Goal: Task Accomplishment & Management: Use online tool/utility

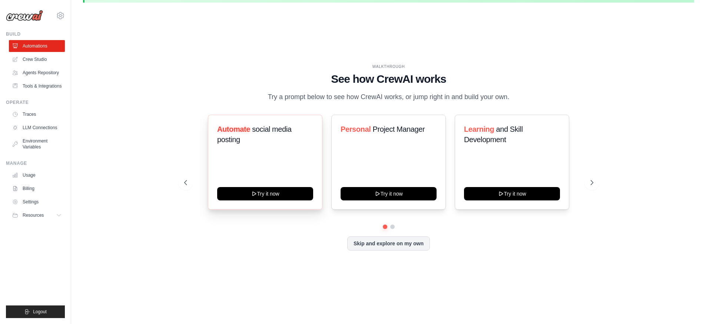
scroll to position [26, 0]
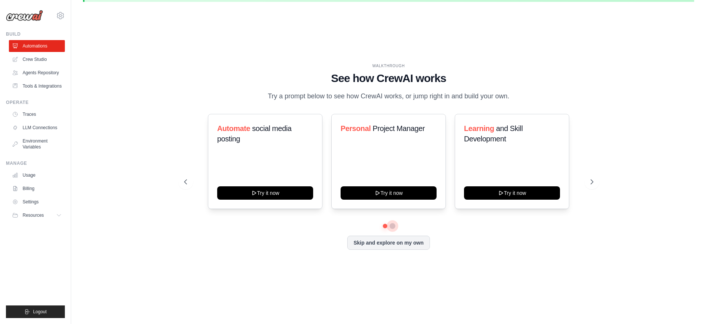
click at [392, 225] on button at bounding box center [393, 226] width 6 height 6
click at [383, 226] on button at bounding box center [385, 226] width 6 height 6
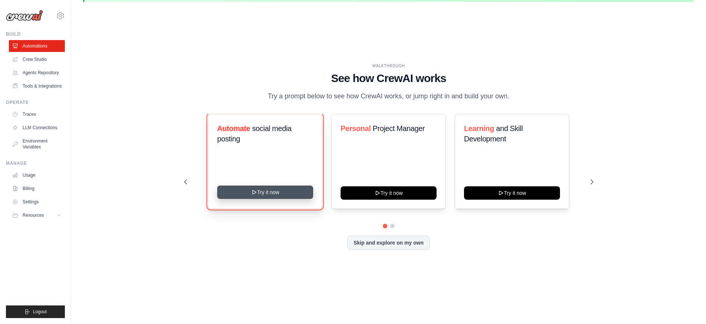
click at [291, 190] on button "Try it now" at bounding box center [265, 191] width 96 height 13
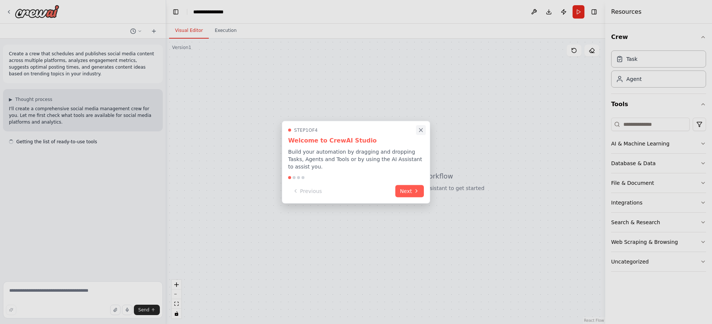
click at [422, 130] on icon "Close walkthrough" at bounding box center [421, 129] width 7 height 7
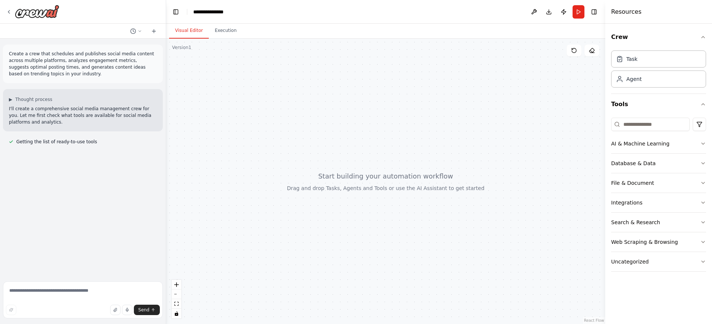
click at [98, 109] on p "I'll create a comprehensive social media management crew for you. Let me first …" at bounding box center [83, 115] width 148 height 20
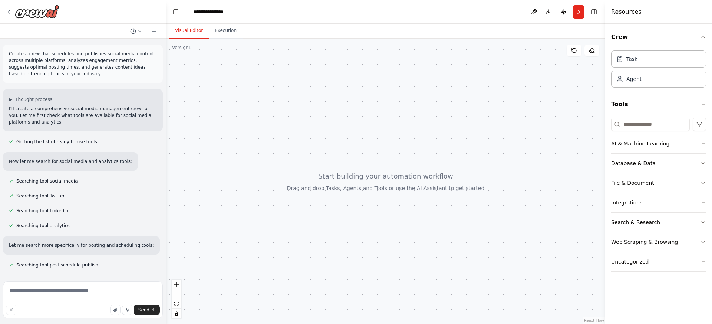
click at [629, 148] on button "AI & Machine Learning" at bounding box center [658, 143] width 95 height 19
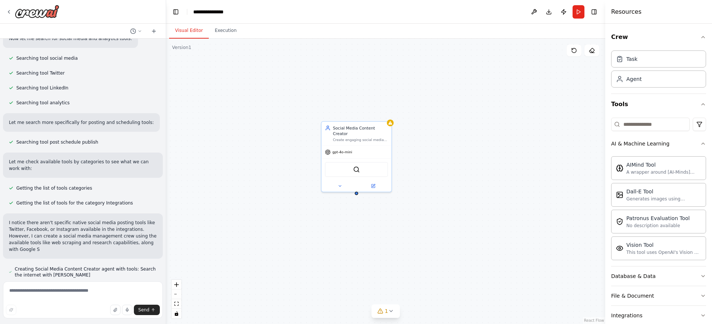
scroll to position [129, 0]
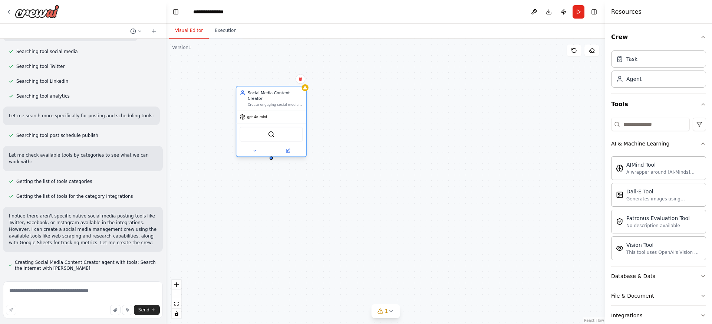
drag, startPoint x: 354, startPoint y: 133, endPoint x: 268, endPoint y: 101, distance: 91.9
click at [268, 102] on div "Create engaging social media content for {industry} by researching trending top…" at bounding box center [275, 104] width 55 height 4
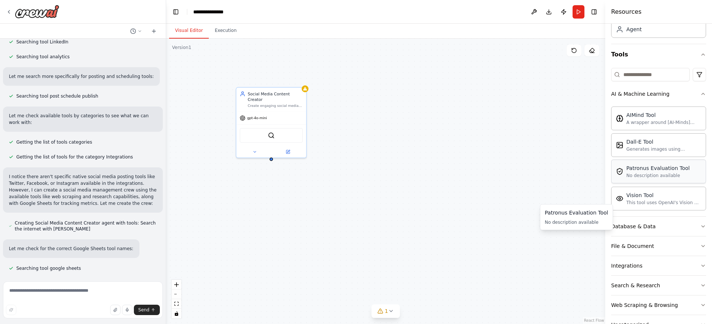
scroll to position [72, 0]
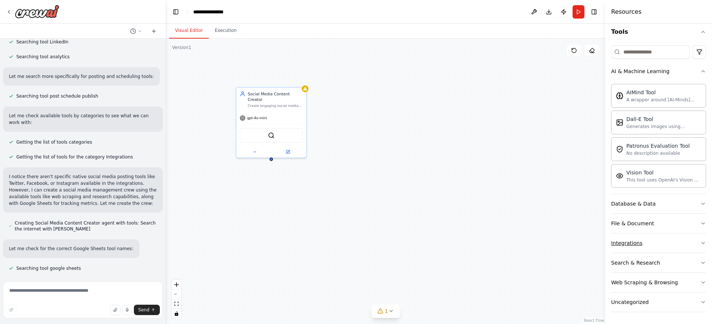
click at [647, 238] on button "Integrations" at bounding box center [658, 242] width 95 height 19
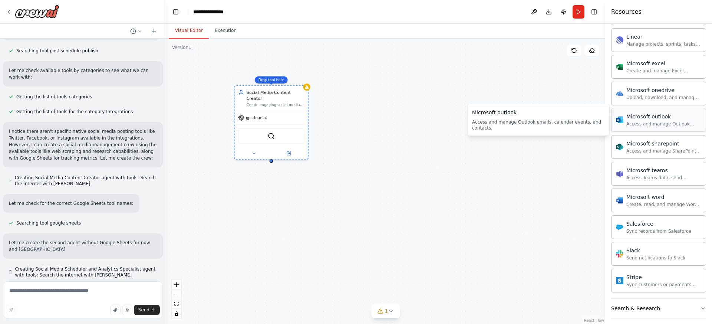
scroll to position [221, 0]
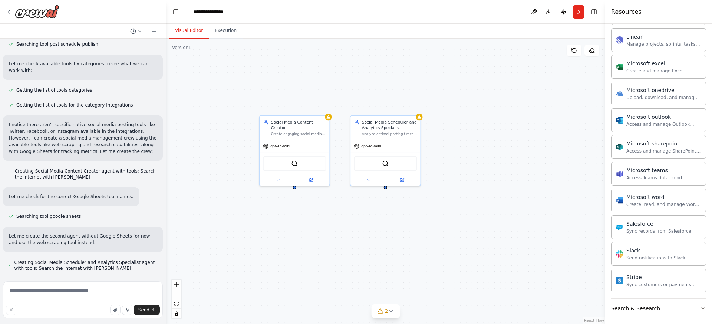
drag, startPoint x: 523, startPoint y: 168, endPoint x: 461, endPoint y: 162, distance: 62.2
click at [461, 162] on div "Social Media Content Creator Create engaging social media content for {industry…" at bounding box center [385, 181] width 439 height 285
drag, startPoint x: 391, startPoint y: 143, endPoint x: 401, endPoint y: 143, distance: 9.6
click at [401, 143] on div "gpt-4o-mini" at bounding box center [397, 145] width 70 height 13
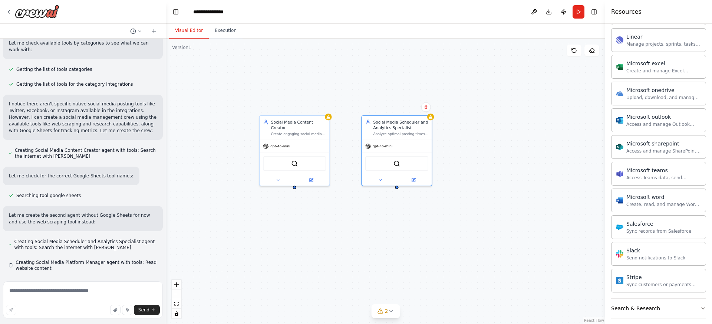
click at [477, 150] on div "Social Media Content Creator Create engaging social media content for {industry…" at bounding box center [385, 181] width 439 height 285
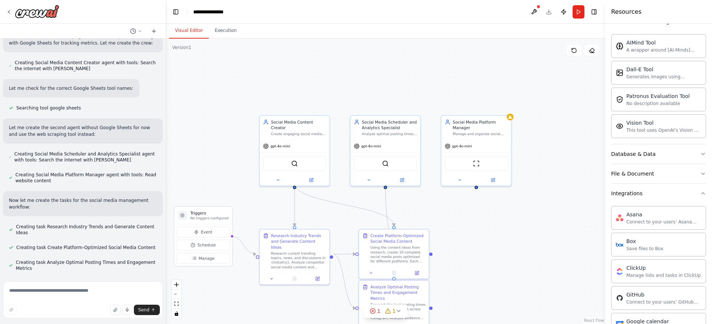
scroll to position [0, 0]
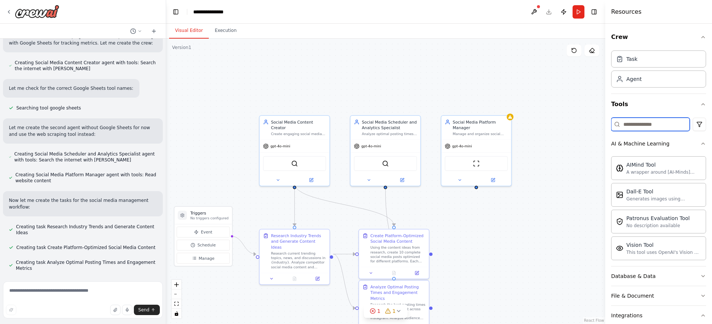
click at [645, 126] on input at bounding box center [650, 124] width 79 height 13
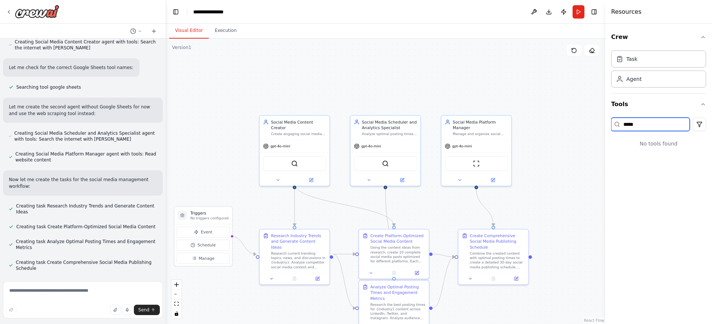
type input "******"
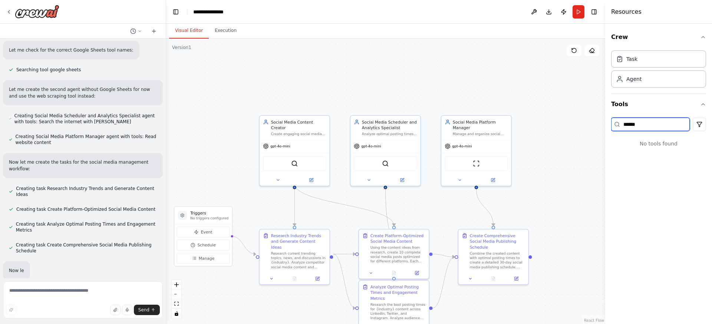
scroll to position [389, 0]
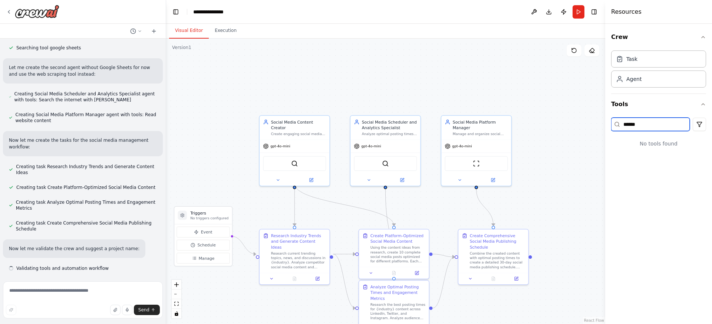
drag, startPoint x: 656, startPoint y: 125, endPoint x: 613, endPoint y: 125, distance: 43.4
click at [613, 125] on input "******" at bounding box center [650, 124] width 79 height 13
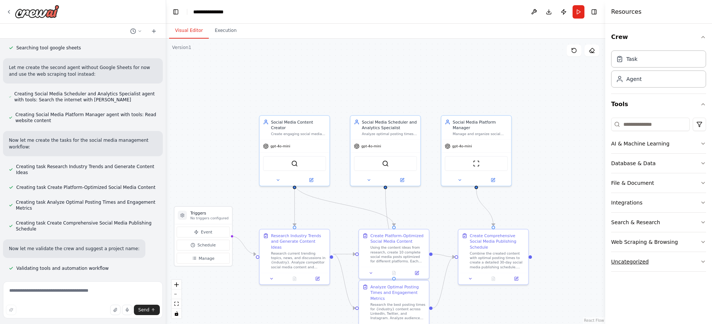
click at [672, 261] on button "Uncategorized" at bounding box center [658, 261] width 95 height 19
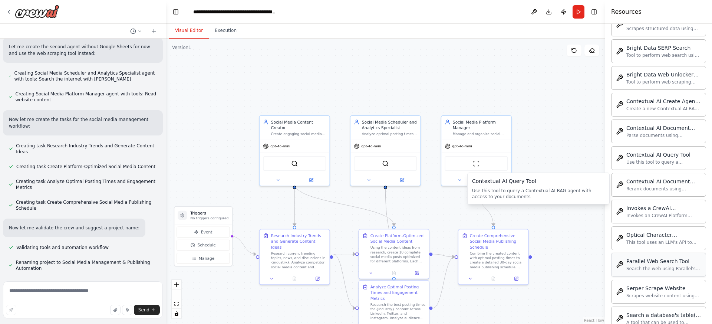
scroll to position [307, 0]
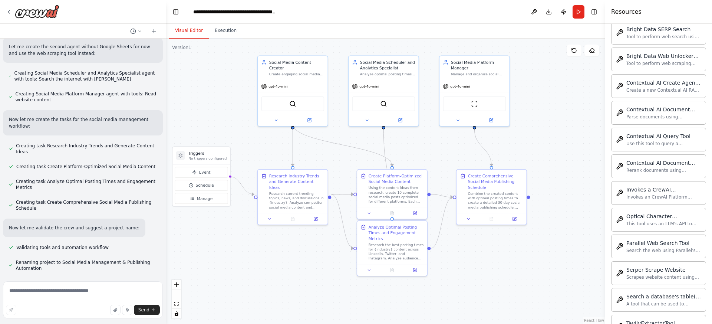
drag, startPoint x: 575, startPoint y: 197, endPoint x: 575, endPoint y: 146, distance: 50.1
click at [575, 146] on div ".deletable-edge-delete-btn { width: 20px; height: 20px; border: 0px solid #ffff…" at bounding box center [385, 181] width 439 height 285
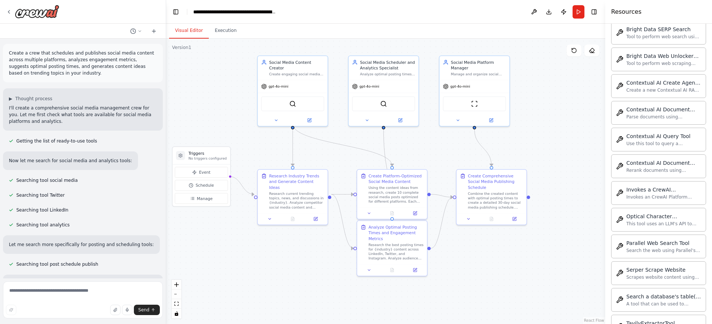
scroll to position [0, 0]
click at [140, 27] on button at bounding box center [136, 31] width 18 height 9
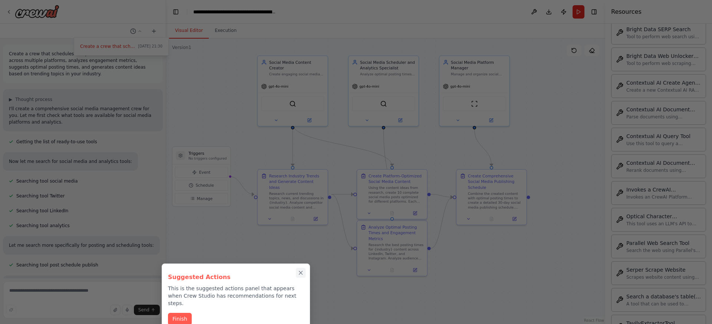
click at [302, 272] on icon "Close walkthrough" at bounding box center [300, 272] width 7 height 7
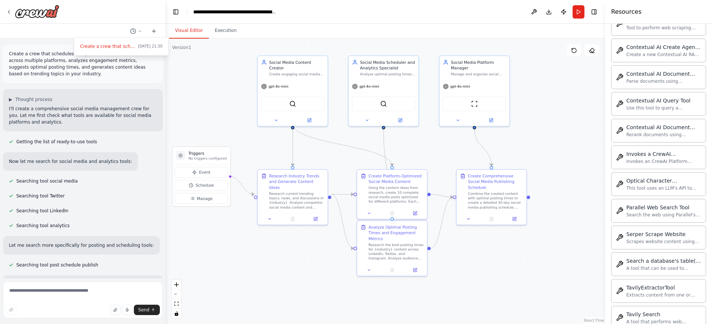
scroll to position [85, 0]
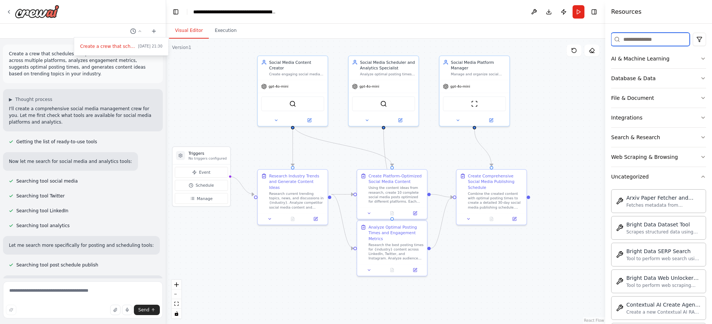
click at [657, 41] on input at bounding box center [650, 39] width 79 height 13
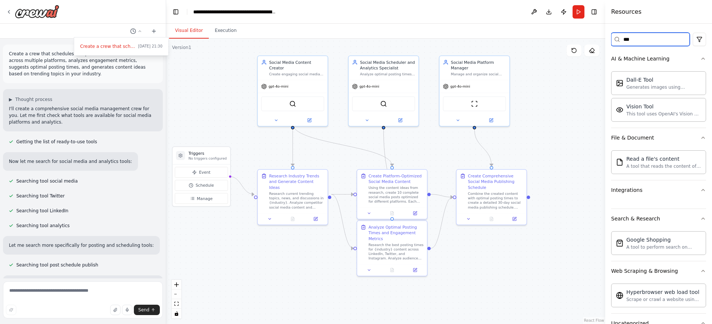
scroll to position [0, 0]
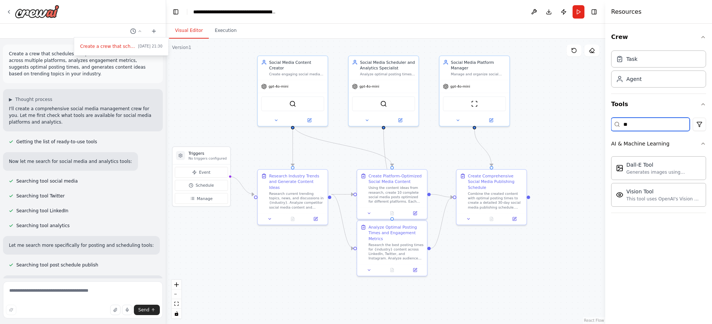
type input "*"
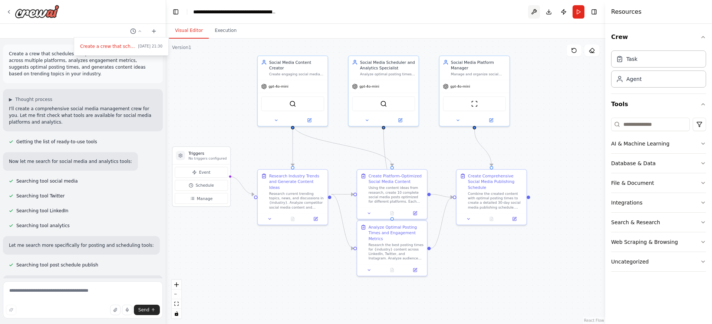
click at [535, 12] on button at bounding box center [534, 11] width 12 height 13
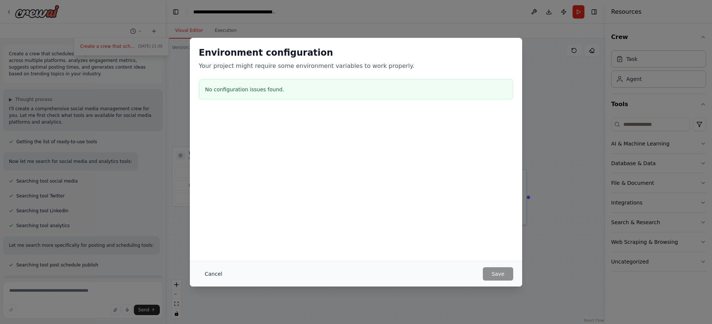
click at [212, 274] on button "Cancel" at bounding box center [213, 273] width 29 height 13
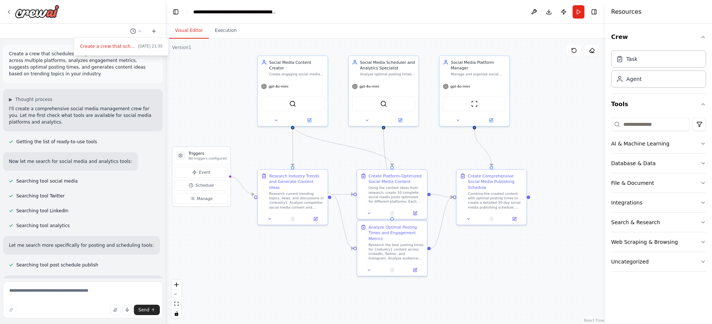
click at [131, 219] on div at bounding box center [83, 162] width 166 height 324
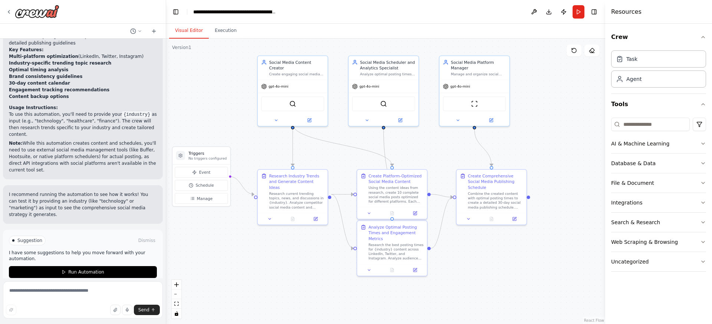
scroll to position [801, 0]
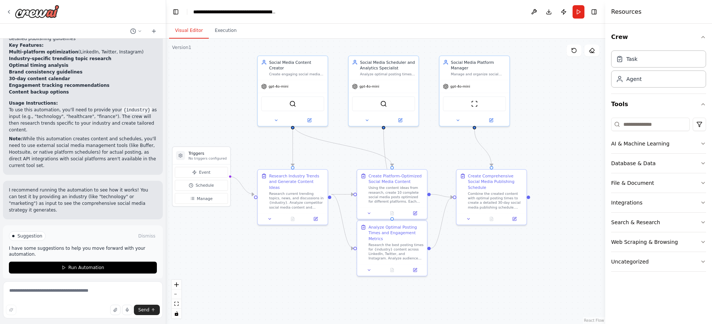
click at [622, 16] on h4 "Resources" at bounding box center [626, 11] width 30 height 9
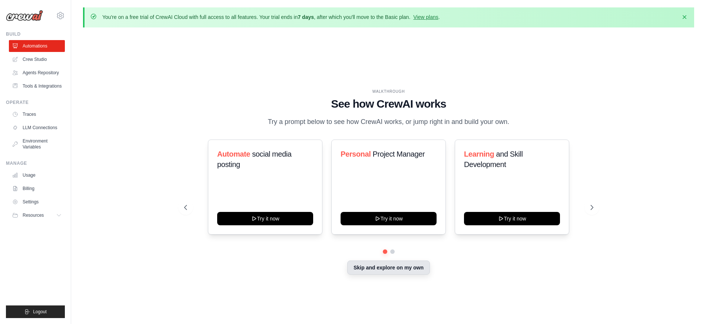
click at [362, 267] on button "Skip and explore on my own" at bounding box center [388, 267] width 83 height 14
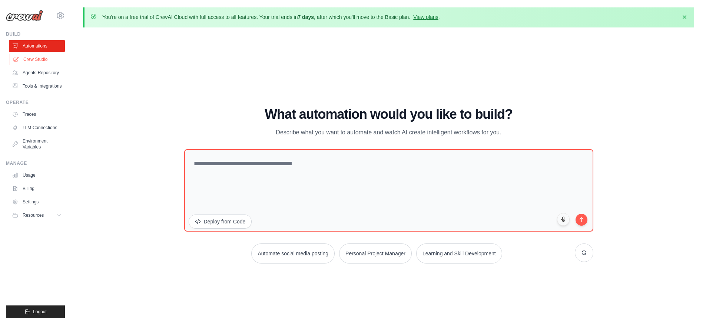
click at [47, 59] on link "Crew Studio" at bounding box center [38, 59] width 56 height 12
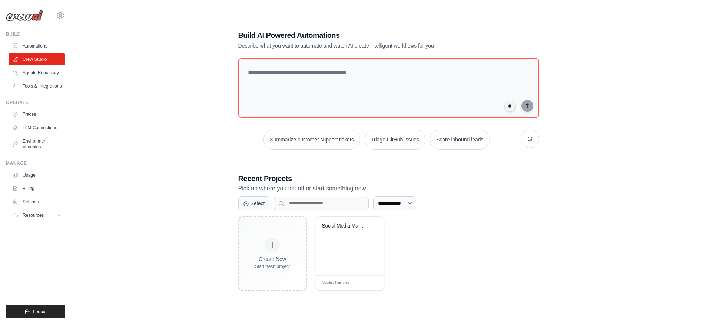
scroll to position [40, 0]
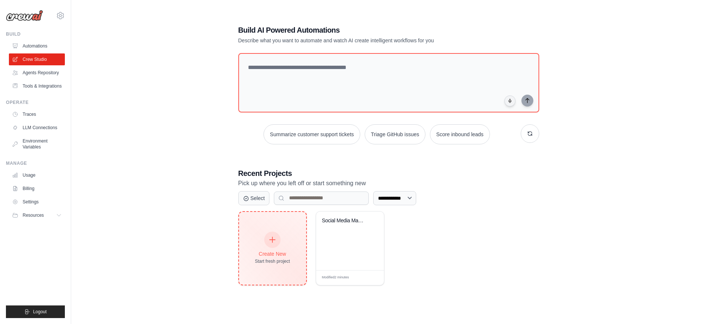
click at [282, 239] on div "Create New Start fresh project" at bounding box center [272, 248] width 35 height 32
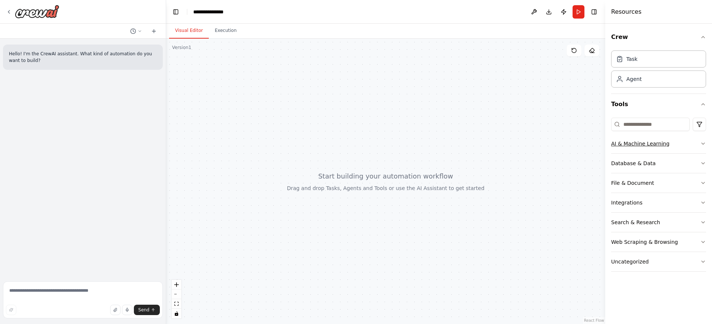
click at [644, 143] on div "AI & Machine Learning" at bounding box center [640, 143] width 58 height 7
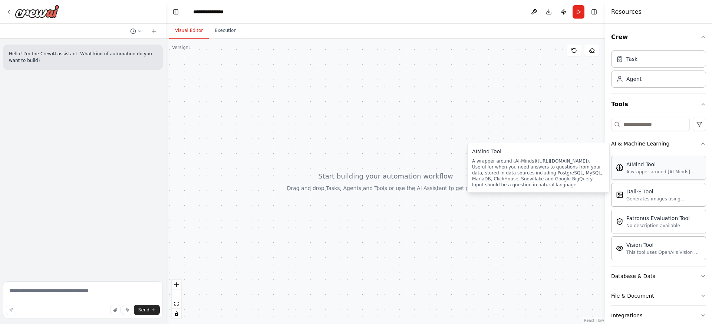
click at [630, 167] on div "AIMind Tool" at bounding box center [663, 164] width 75 height 7
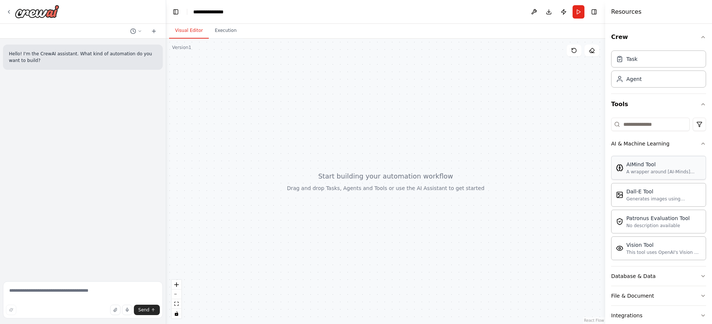
click at [630, 167] on div "AIMind Tool" at bounding box center [663, 164] width 75 height 7
click at [700, 142] on icon "button" at bounding box center [703, 144] width 6 height 6
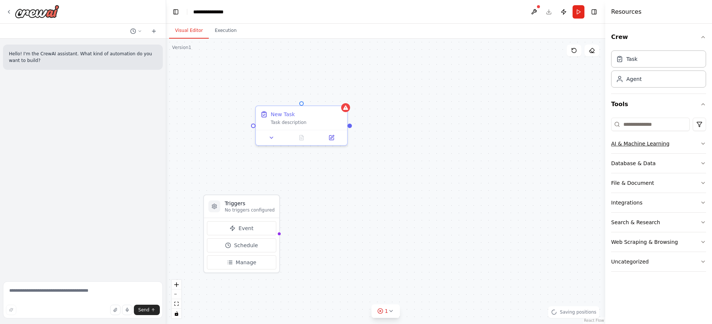
click at [668, 144] on button "AI & Machine Learning" at bounding box center [658, 143] width 95 height 19
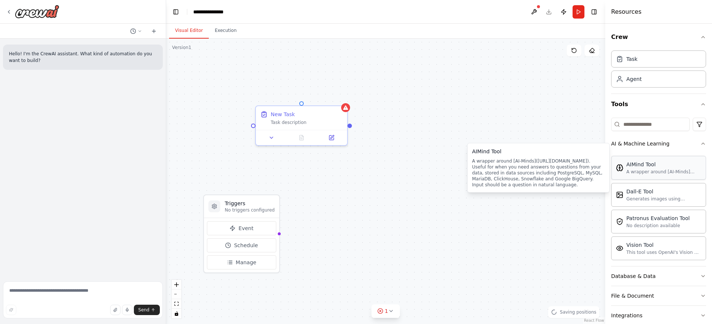
click at [627, 170] on div "A wrapper around [AI-Minds](https://mindsdb.com/minds). Useful for when you nee…" at bounding box center [663, 172] width 75 height 6
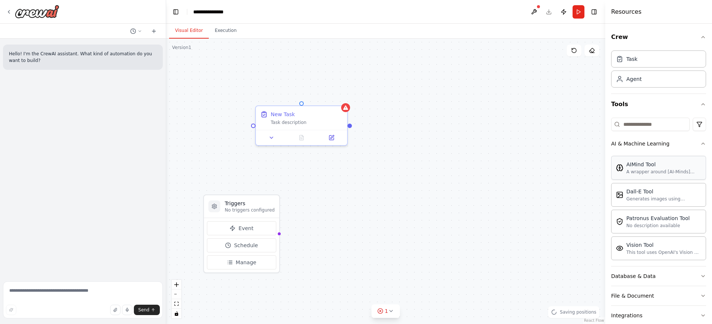
click at [627, 170] on div "A wrapper around [AI-Minds](https://mindsdb.com/minds). Useful for when you nee…" at bounding box center [663, 172] width 75 height 6
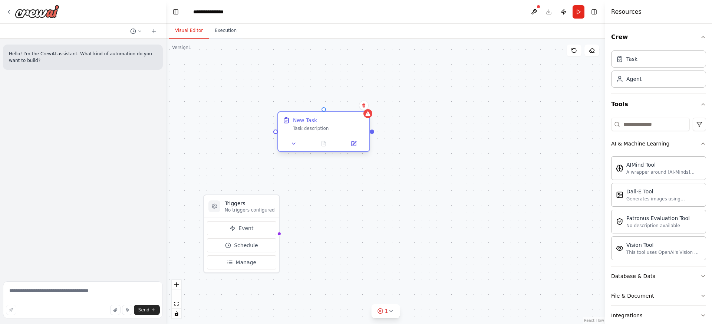
drag, startPoint x: 290, startPoint y: 120, endPoint x: 299, endPoint y: 125, distance: 10.0
click at [299, 125] on div "New Task Task description" at bounding box center [329, 123] width 72 height 15
drag, startPoint x: 260, startPoint y: 132, endPoint x: 274, endPoint y: 233, distance: 102.2
click at [274, 233] on div "Triggers No triggers configured Event Schedule Manage New Task Task description" at bounding box center [385, 181] width 439 height 285
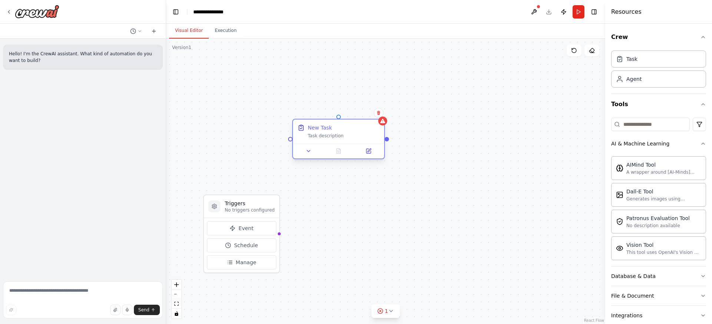
drag, startPoint x: 303, startPoint y: 123, endPoint x: 345, endPoint y: 129, distance: 43.1
click at [332, 129] on div "New Task" at bounding box center [320, 127] width 24 height 7
drag, startPoint x: 403, startPoint y: 141, endPoint x: 277, endPoint y: 235, distance: 157.9
click at [277, 235] on div "Triggers No triggers configured Event Schedule Manage New Task Task description" at bounding box center [385, 181] width 439 height 285
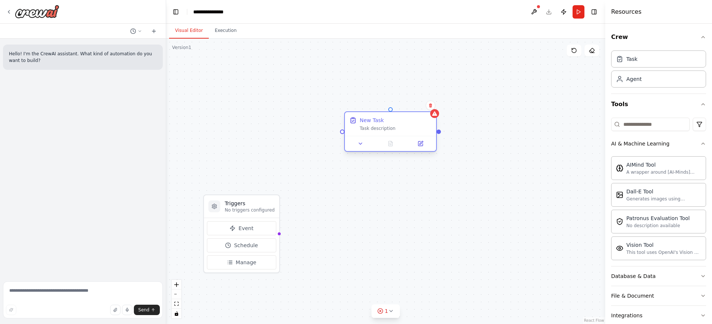
drag, startPoint x: 352, startPoint y: 131, endPoint x: 390, endPoint y: 126, distance: 37.7
click at [390, 126] on div "New Task Task description" at bounding box center [396, 123] width 72 height 15
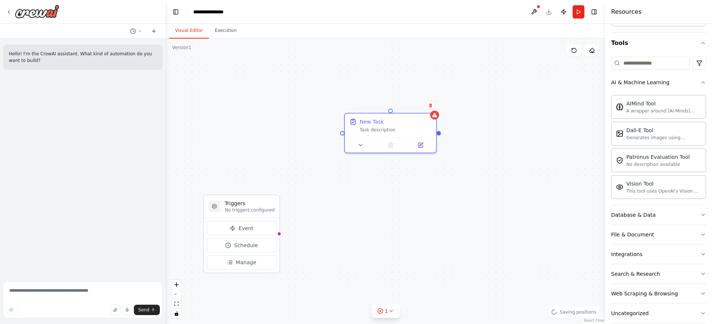
scroll to position [72, 0]
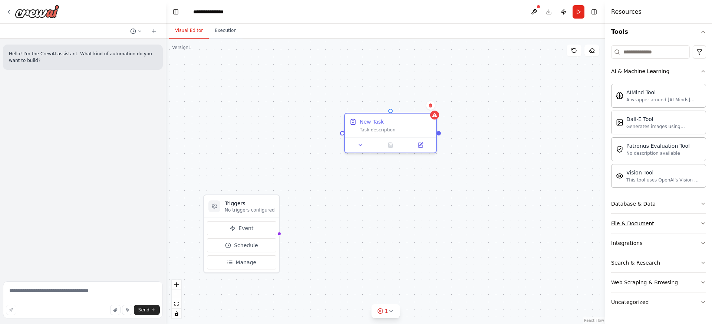
click at [644, 221] on div "File & Document" at bounding box center [632, 223] width 43 height 7
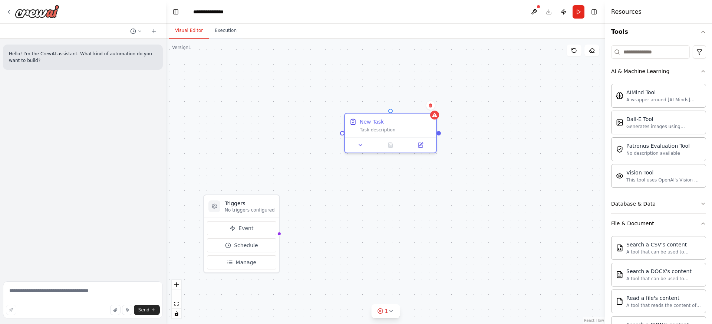
scroll to position [226, 0]
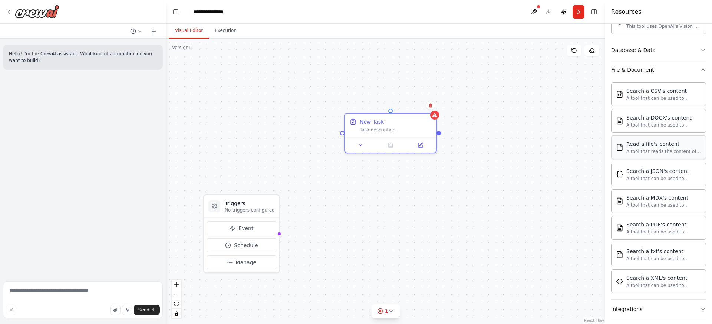
click at [244, 90] on div "Triggers No triggers configured Event Schedule Manage New Task Task description" at bounding box center [385, 181] width 439 height 285
click at [672, 152] on div "A tool that reads the content of a file. To use this tool, provide a 'file_path…" at bounding box center [663, 151] width 75 height 6
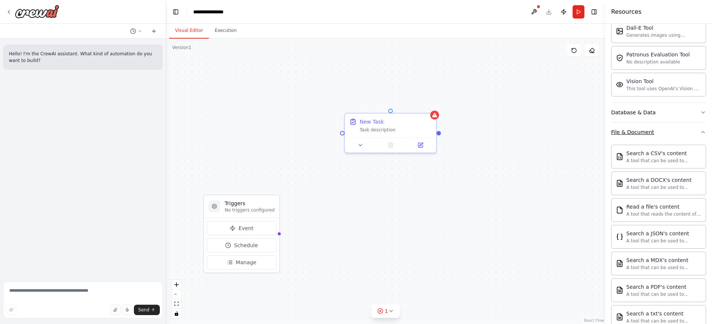
click at [688, 129] on button "File & Document" at bounding box center [658, 131] width 95 height 19
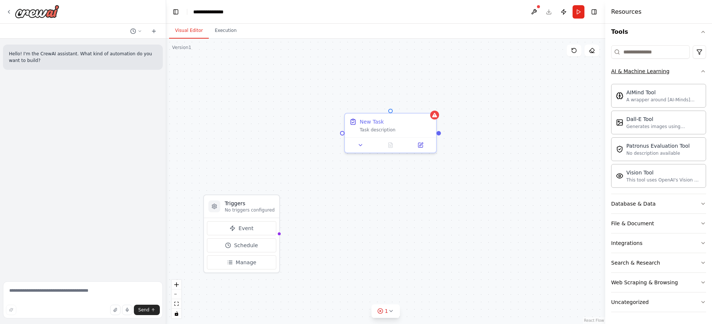
click at [688, 75] on button "AI & Machine Learning" at bounding box center [658, 71] width 95 height 19
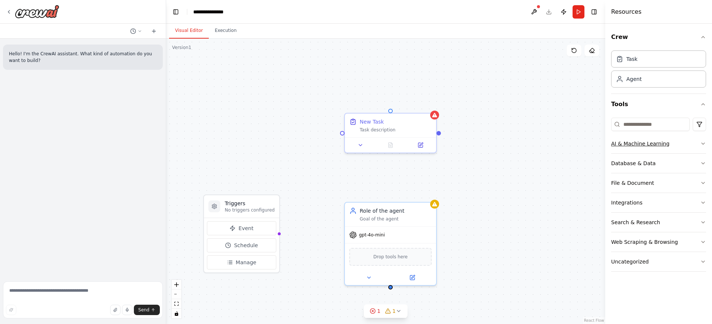
click at [654, 146] on div "AI & Machine Learning" at bounding box center [640, 143] width 58 height 7
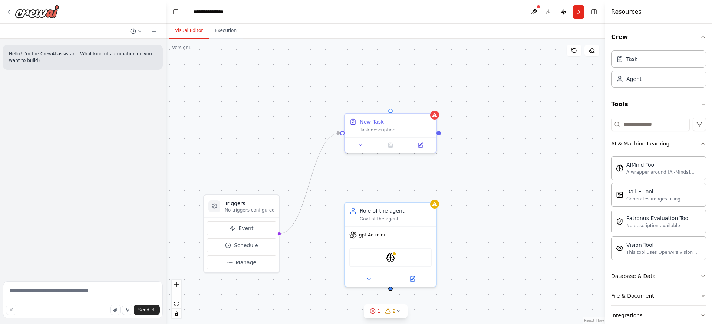
click at [700, 106] on icon "button" at bounding box center [703, 104] width 6 height 6
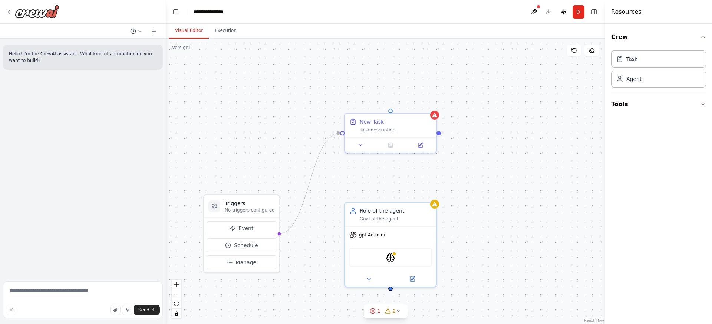
click at [677, 107] on button "Tools" at bounding box center [658, 104] width 95 height 21
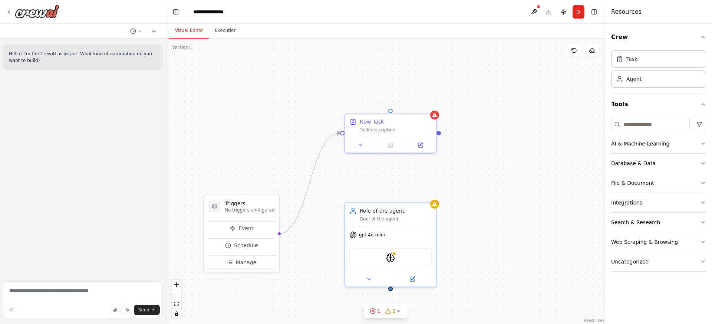
click at [651, 202] on button "Integrations" at bounding box center [658, 202] width 95 height 19
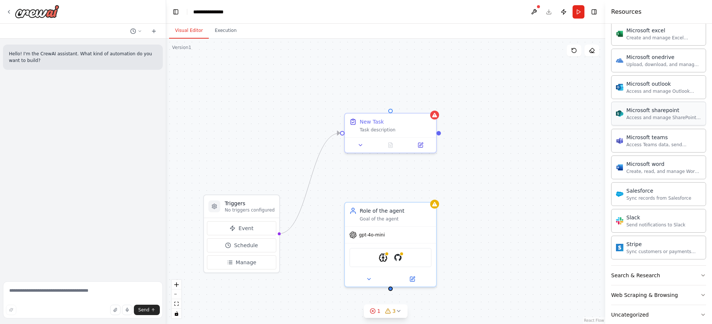
scroll to position [419, 0]
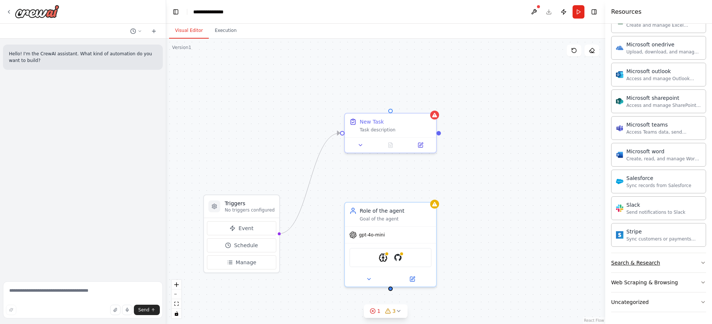
click at [683, 263] on button "Search & Research" at bounding box center [658, 262] width 95 height 19
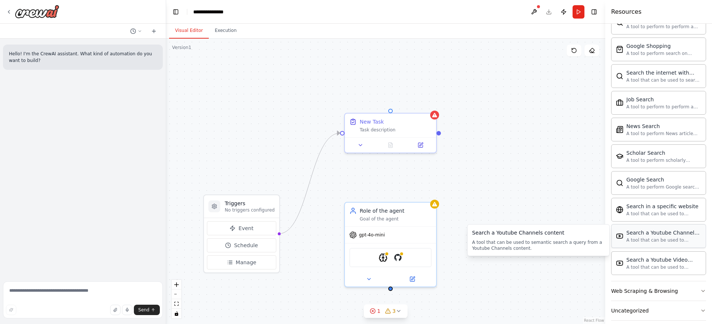
scroll to position [799, 0]
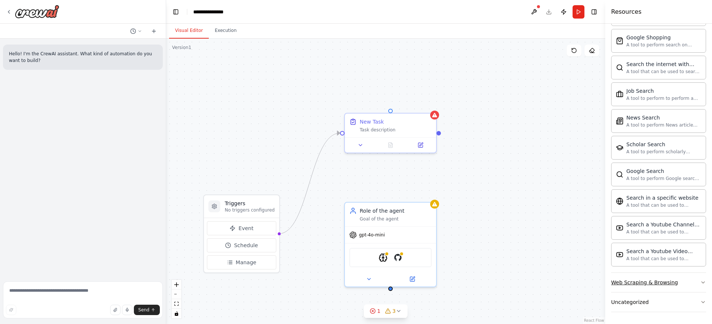
click at [679, 283] on button "Web Scraping & Browsing" at bounding box center [658, 282] width 95 height 19
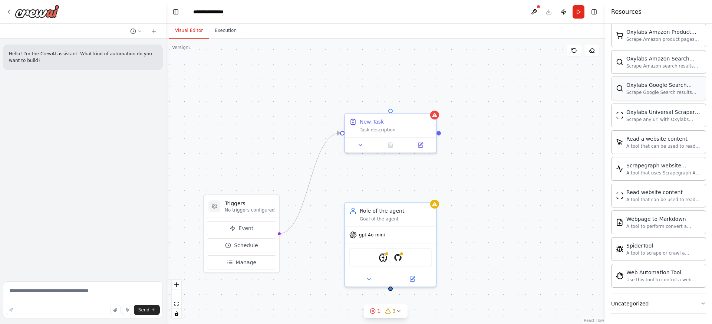
scroll to position [1206, 0]
click at [47, 11] on img at bounding box center [37, 11] width 45 height 13
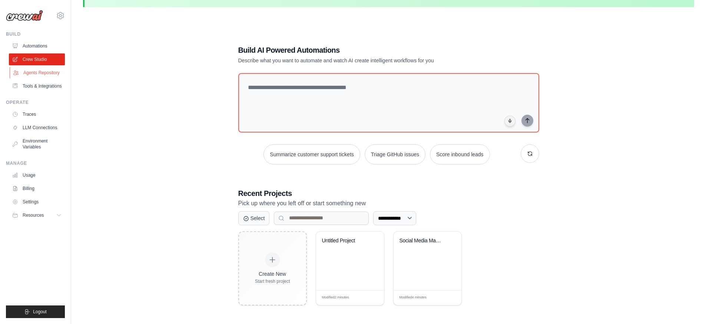
click at [43, 71] on link "Agents Repository" at bounding box center [38, 73] width 56 height 12
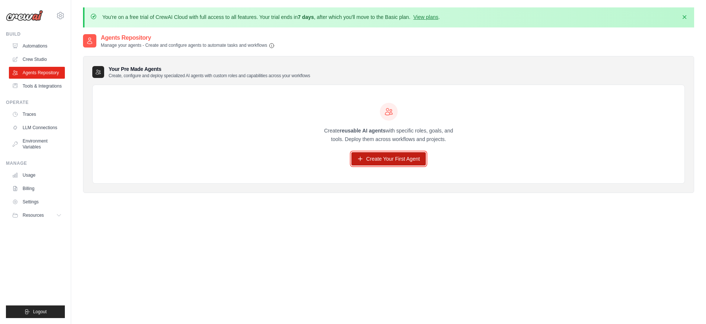
click at [370, 155] on link "Create Your First Agent" at bounding box center [389, 158] width 75 height 13
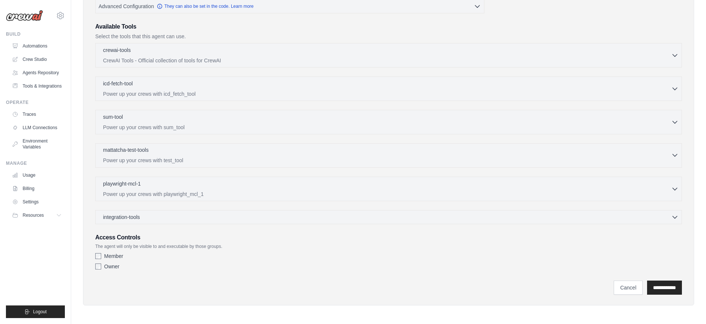
scroll to position [190, 0]
click at [64, 214] on button "Resources" at bounding box center [38, 215] width 56 height 12
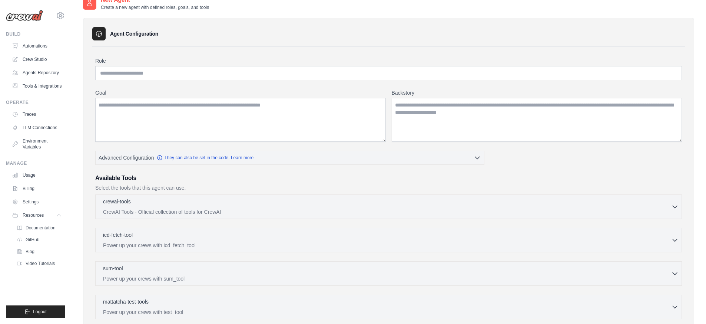
scroll to position [0, 0]
